Goal: Communication & Community: Answer question/provide support

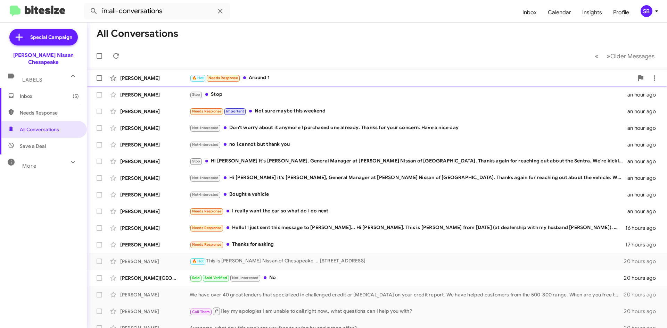
click at [345, 76] on div "🔥 Hot Needs Response Around 1" at bounding box center [412, 78] width 444 height 8
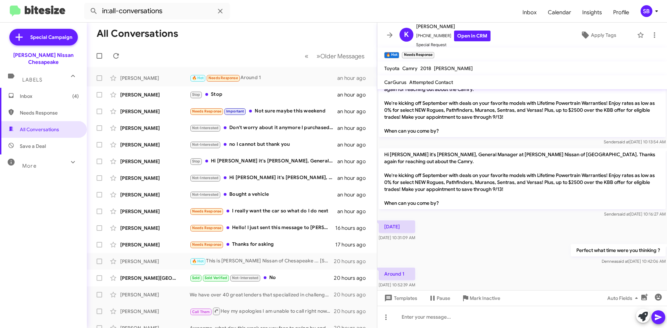
scroll to position [88, 0]
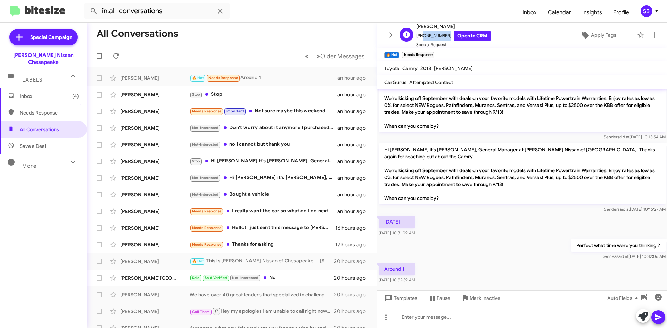
drag, startPoint x: 444, startPoint y: 35, endPoint x: 420, endPoint y: 37, distance: 23.7
click at [420, 37] on span "[PHONE_NUMBER] Open in CRM" at bounding box center [453, 36] width 74 height 11
copy span "9015969366"
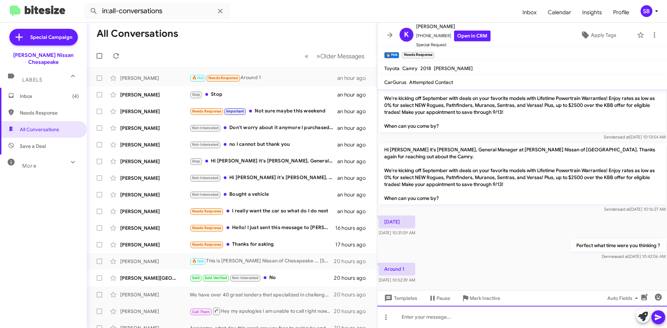
click at [430, 313] on div at bounding box center [522, 317] width 290 height 22
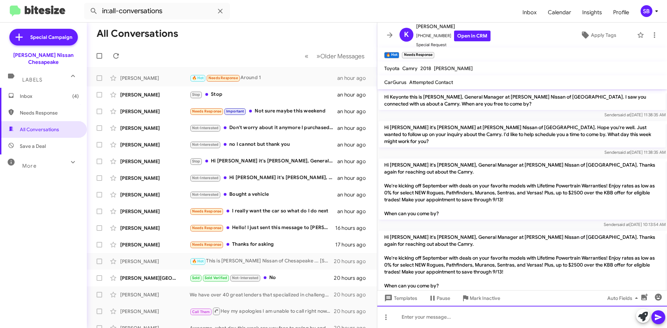
scroll to position [113, 0]
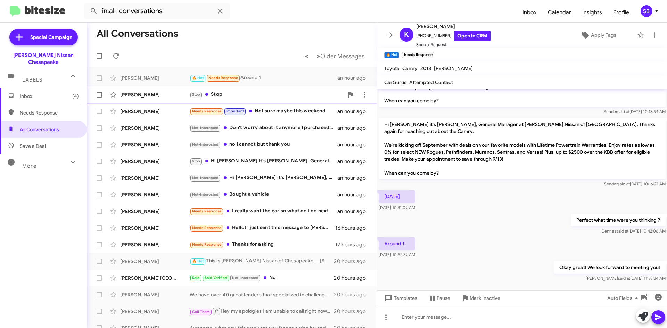
click at [249, 96] on div "Stop Stop" at bounding box center [267, 95] width 154 height 8
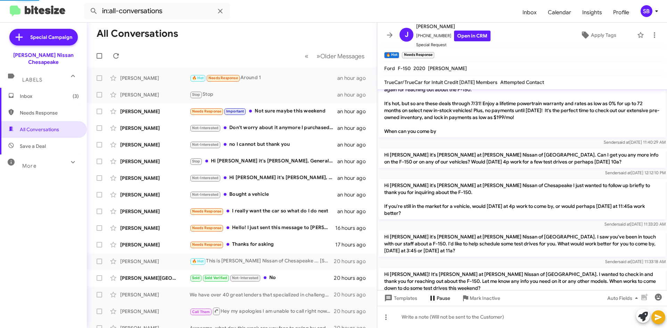
scroll to position [439, 0]
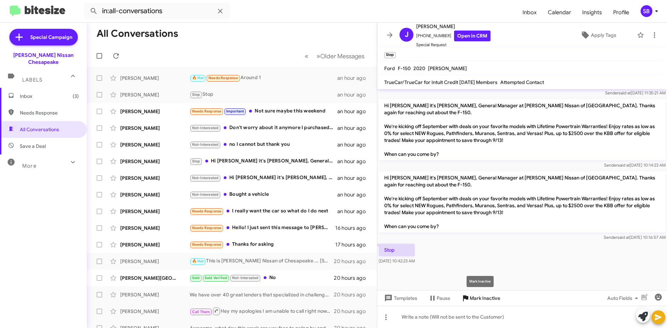
click at [481, 296] on span "Mark Inactive" at bounding box center [485, 298] width 31 height 13
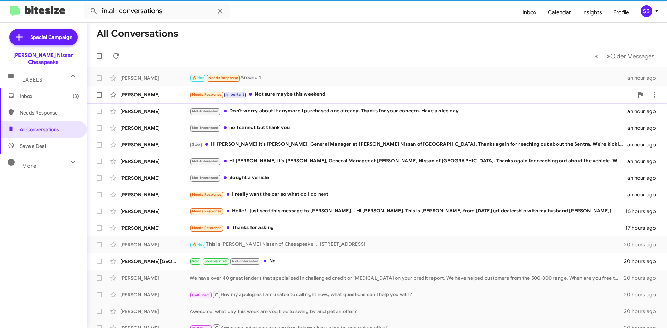
click at [291, 97] on div "Needs Response Important Not sure maybe this weekend" at bounding box center [412, 95] width 444 height 8
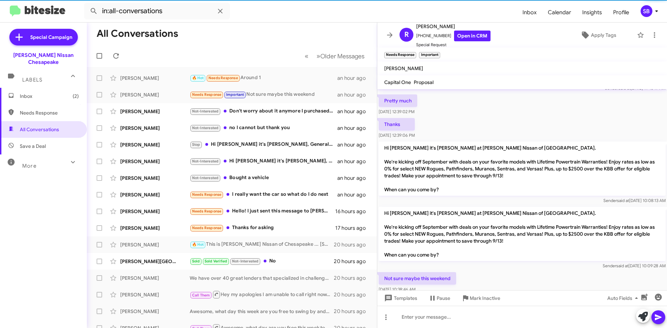
scroll to position [41, 0]
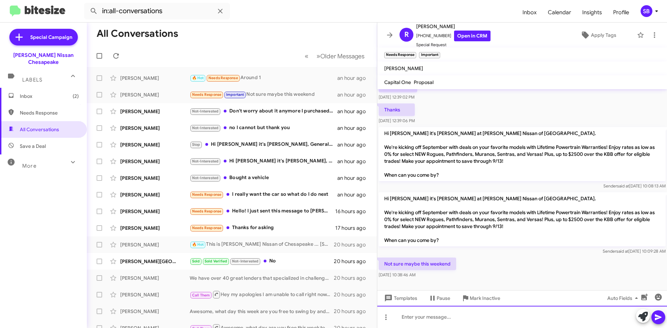
click at [429, 316] on div at bounding box center [522, 317] width 290 height 22
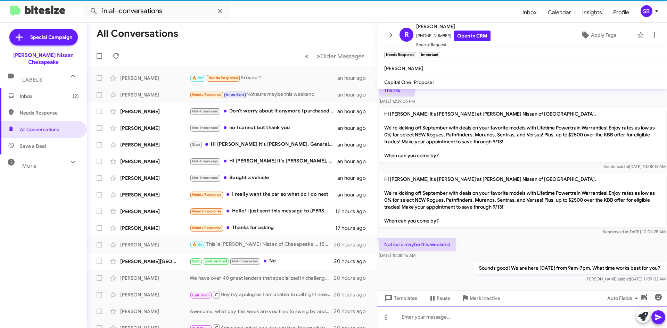
scroll to position [67, 0]
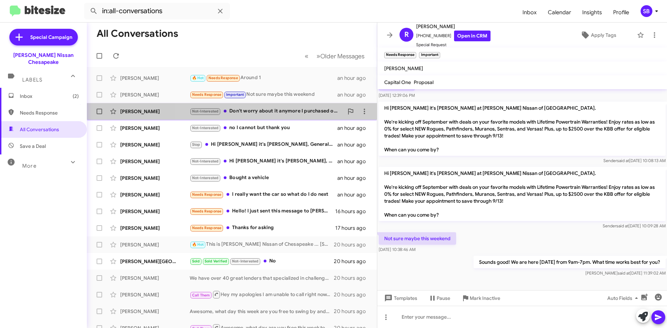
click at [280, 108] on div "Not-Interested Don't worry about it anymore I purchased one already. Thanks for…" at bounding box center [267, 111] width 154 height 8
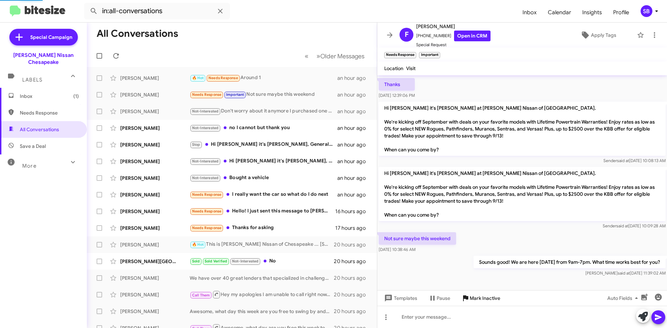
scroll to position [446, 0]
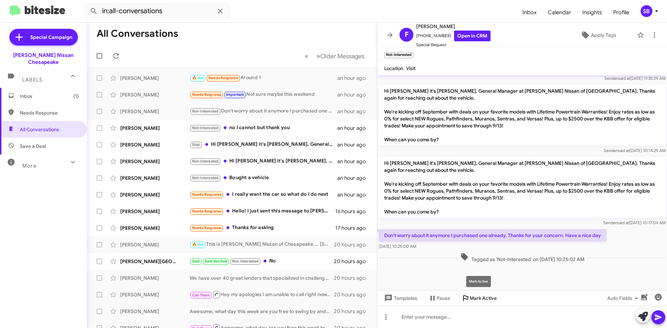
click at [485, 297] on span "Mark Active" at bounding box center [483, 298] width 27 height 13
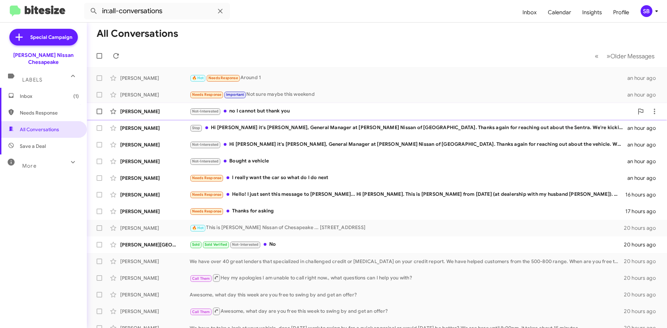
click at [278, 113] on div "Not-Interested no I cannot but thank you" at bounding box center [412, 111] width 444 height 8
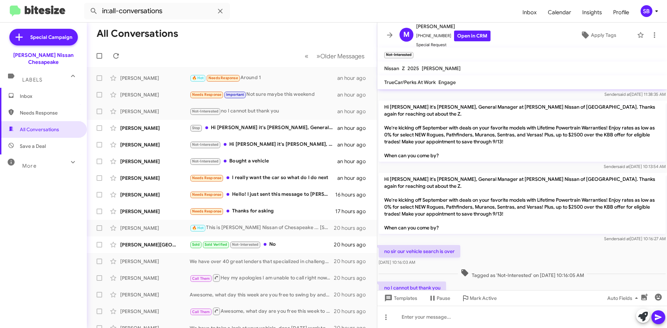
scroll to position [63, 0]
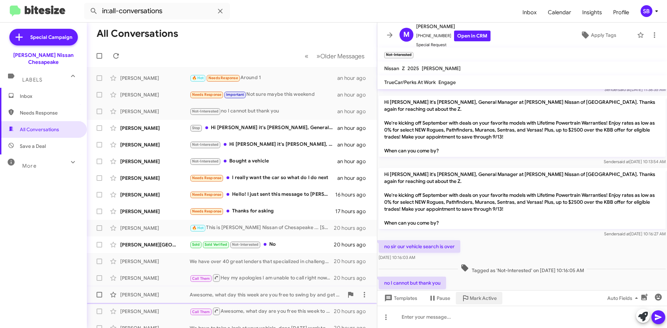
click at [485, 300] on span "Mark Active" at bounding box center [483, 298] width 27 height 13
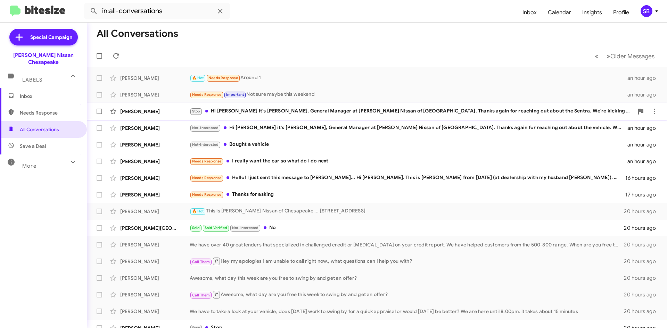
click at [306, 115] on div "Stop Hi [PERSON_NAME] it's [PERSON_NAME], General Manager at [PERSON_NAME] Niss…" at bounding box center [412, 111] width 444 height 8
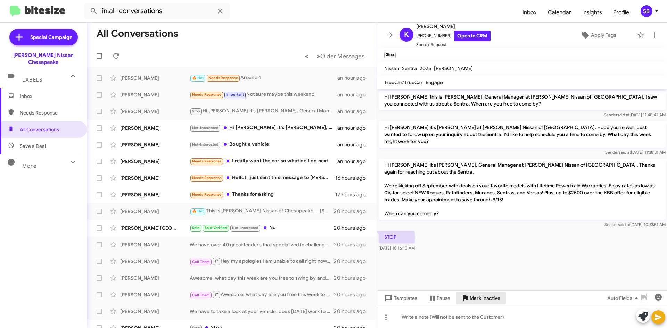
click at [481, 297] on span "Mark Inactive" at bounding box center [485, 298] width 31 height 13
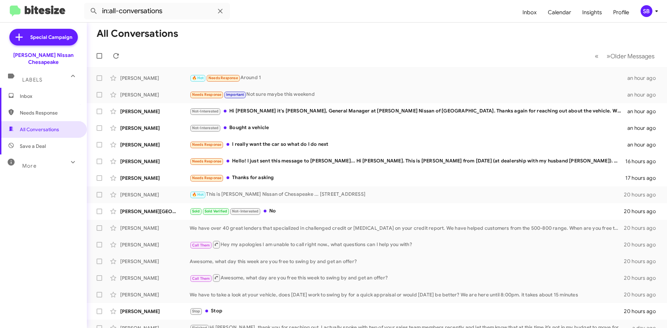
click at [49, 109] on span "Needs Response" at bounding box center [49, 112] width 59 height 7
type input "in:needs-response"
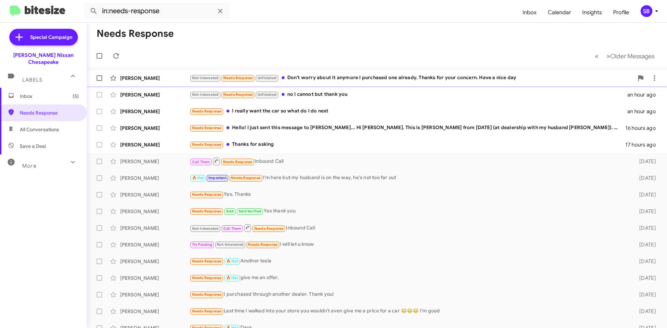
click at [332, 73] on div "[PERSON_NAME] Not-Interested Needs Response Unfinished Don't worry about it any…" at bounding box center [376, 78] width 569 height 14
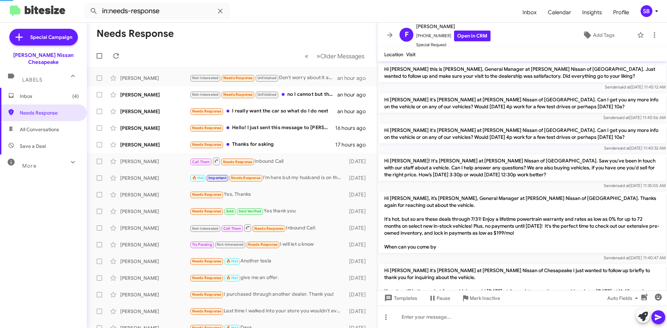
scroll to position [447, 0]
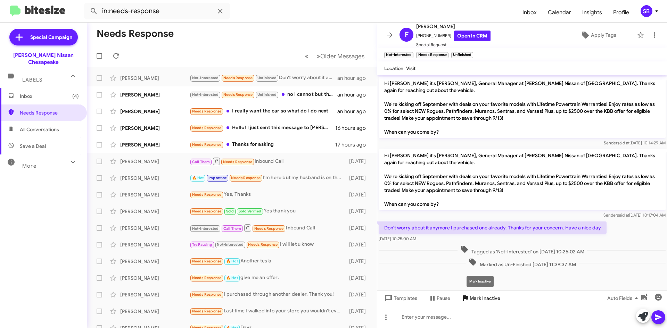
click at [481, 300] on span "Mark Inactive" at bounding box center [485, 298] width 31 height 13
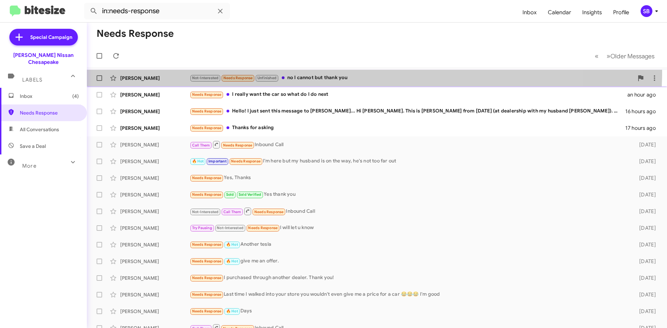
click at [314, 72] on div "[PERSON_NAME] Not-Interested Needs Response Unfinished no I cannot but thank yo…" at bounding box center [376, 78] width 569 height 14
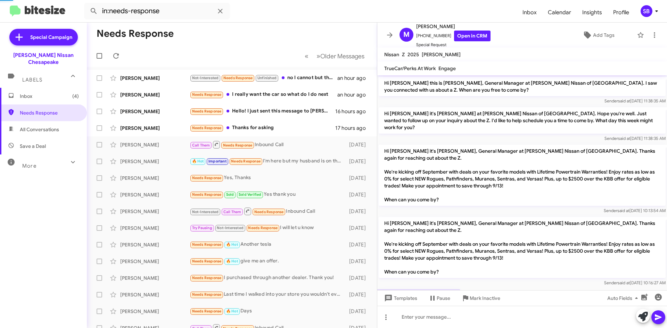
scroll to position [64, 0]
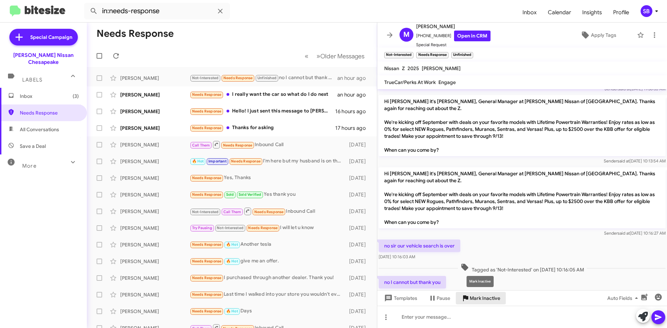
click at [485, 300] on span "Mark Inactive" at bounding box center [485, 298] width 31 height 13
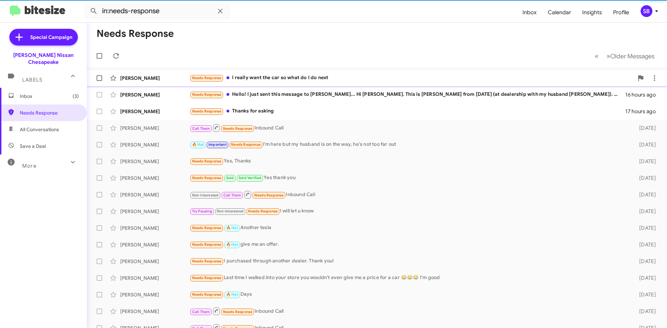
click at [264, 78] on div "Needs Response I really want the car so what do I do next" at bounding box center [412, 78] width 444 height 8
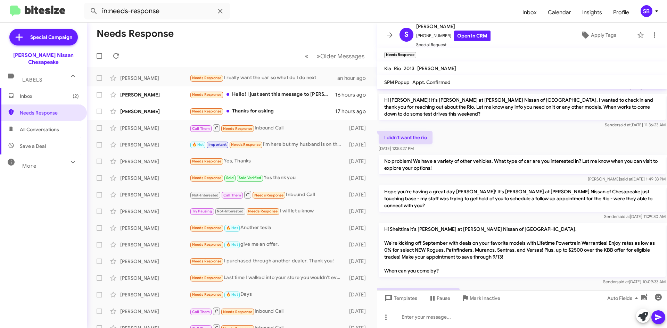
scroll to position [83, 0]
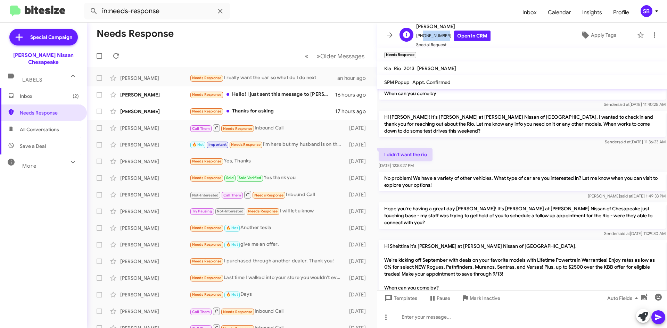
drag, startPoint x: 442, startPoint y: 38, endPoint x: 420, endPoint y: 39, distance: 21.6
click at [420, 39] on span "[PHONE_NUMBER] Open in CRM" at bounding box center [453, 36] width 74 height 11
copy span "7577396914"
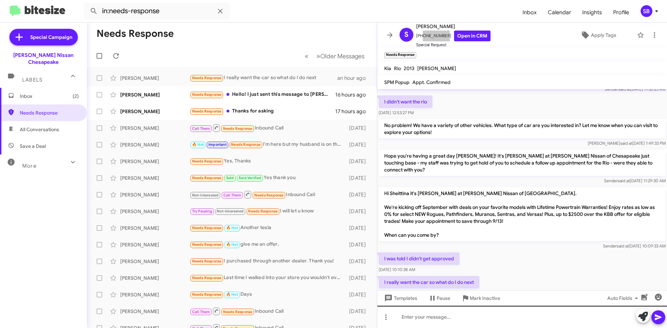
scroll to position [152, 0]
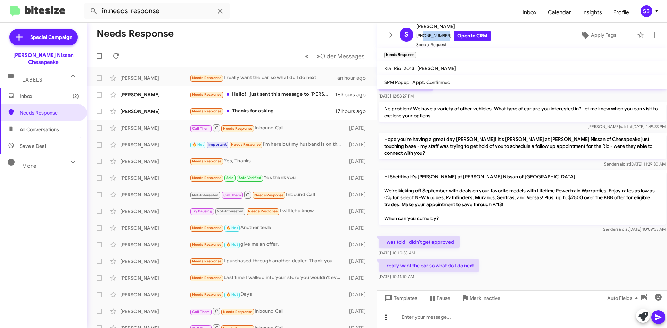
drag, startPoint x: 385, startPoint y: 323, endPoint x: 390, endPoint y: 318, distance: 6.6
click at [385, 316] on button at bounding box center [386, 318] width 14 height 14
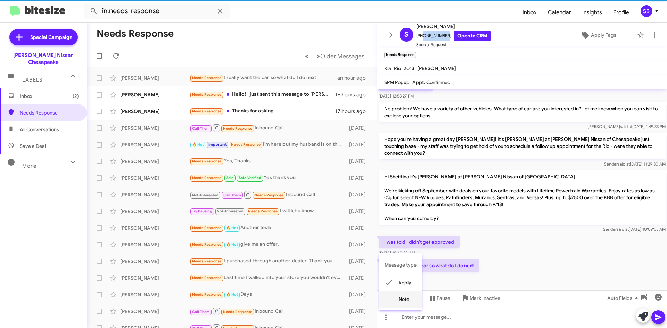
click at [402, 300] on button "note" at bounding box center [400, 299] width 43 height 17
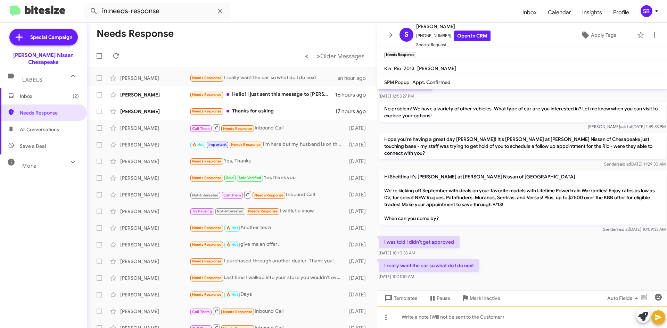
click at [426, 315] on div at bounding box center [522, 317] width 290 height 22
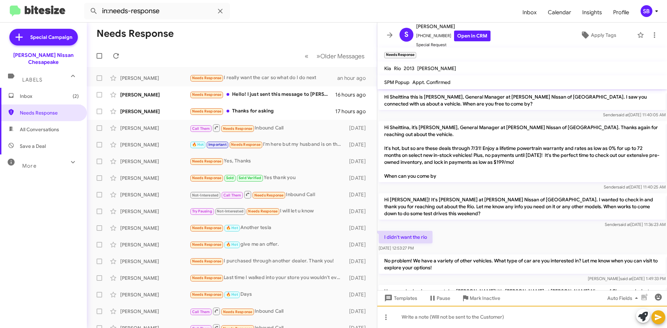
scroll to position [183, 0]
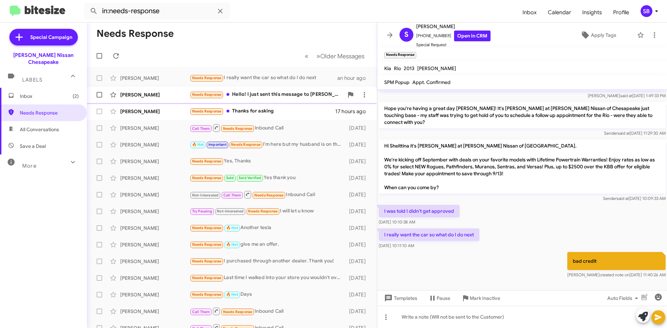
click at [269, 91] on div "Needs Response Hello! I just sent this message to [PERSON_NAME]... Hi [PERSON_N…" at bounding box center [267, 95] width 154 height 8
